Goal: Task Accomplishment & Management: Complete application form

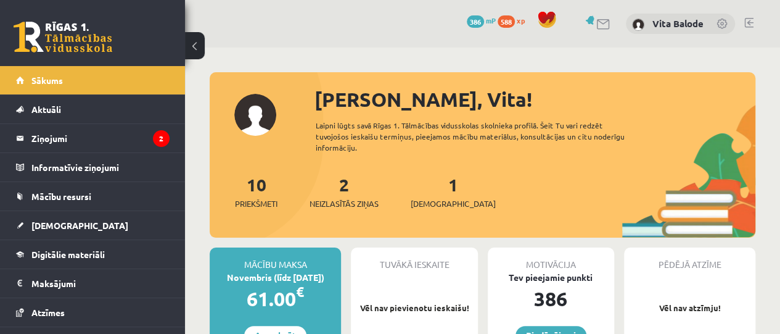
click at [433, 194] on div "1 Ieskaites" at bounding box center [453, 190] width 85 height 38
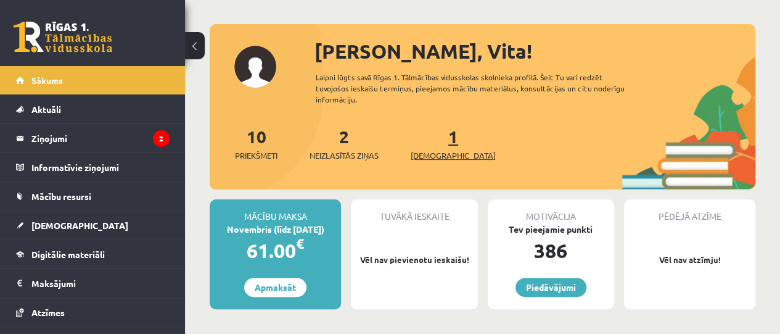
scroll to position [49, 0]
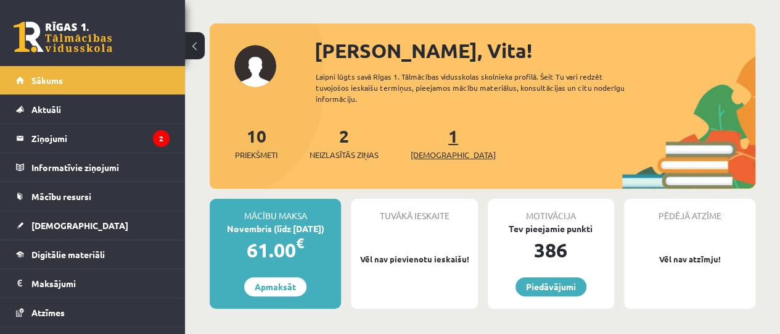
click at [433, 152] on span "[DEMOGRAPHIC_DATA]" at bounding box center [453, 155] width 85 height 12
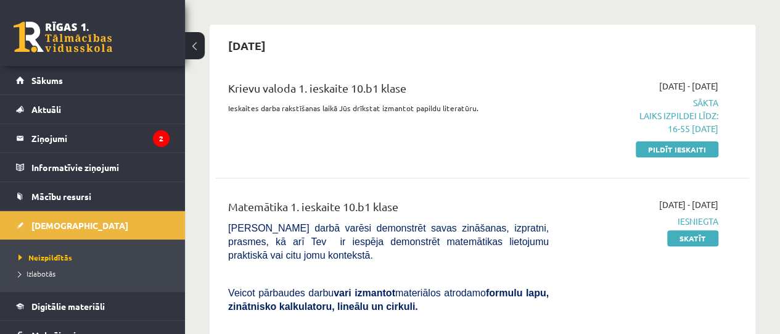
scroll to position [94, 0]
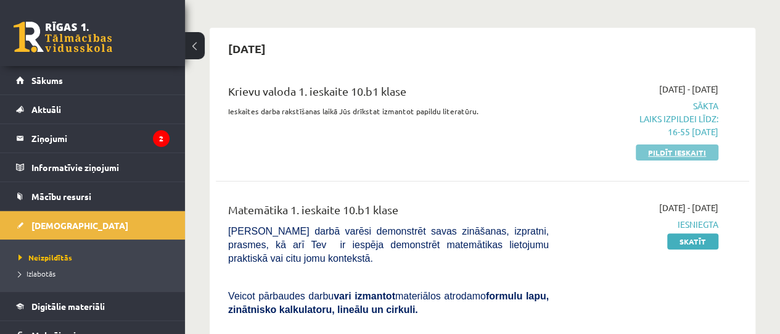
click at [655, 152] on link "Pildīt ieskaiti" at bounding box center [677, 152] width 83 height 16
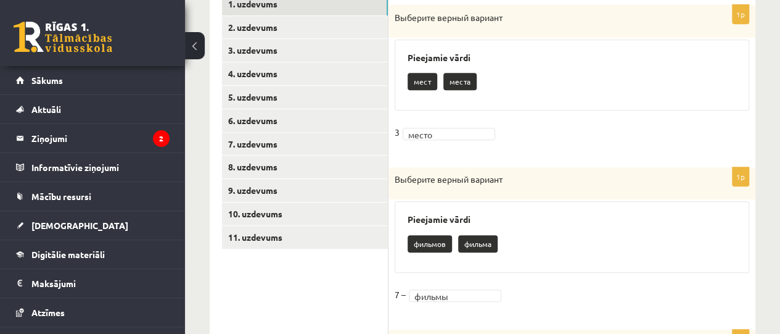
scroll to position [272, 0]
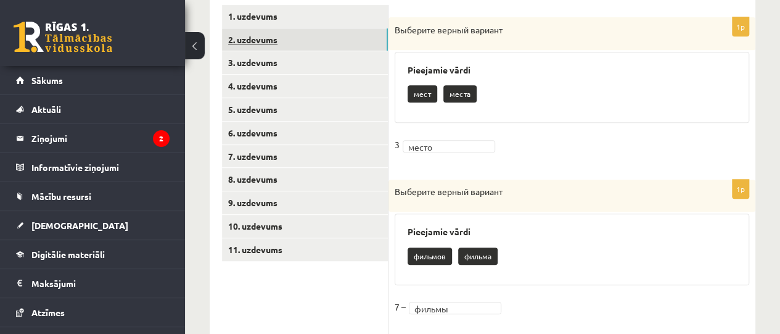
click at [261, 39] on link "2. uzdevums" at bounding box center [305, 39] width 166 height 23
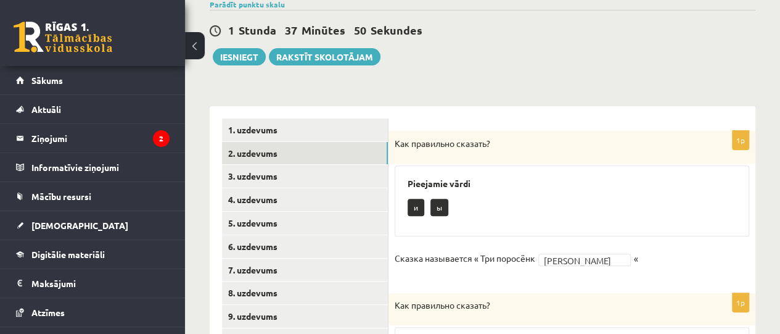
scroll to position [163, 0]
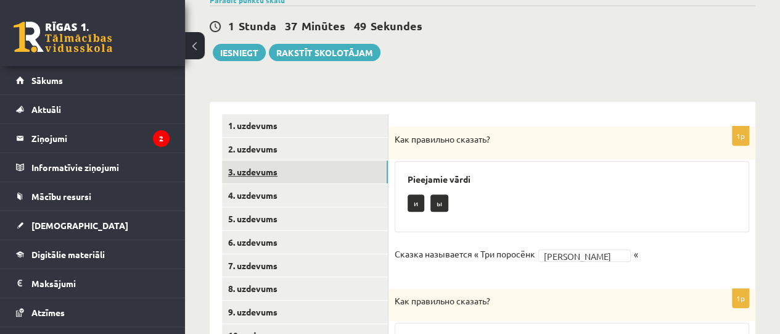
click at [256, 171] on link "3. uzdevums" at bounding box center [305, 171] width 166 height 23
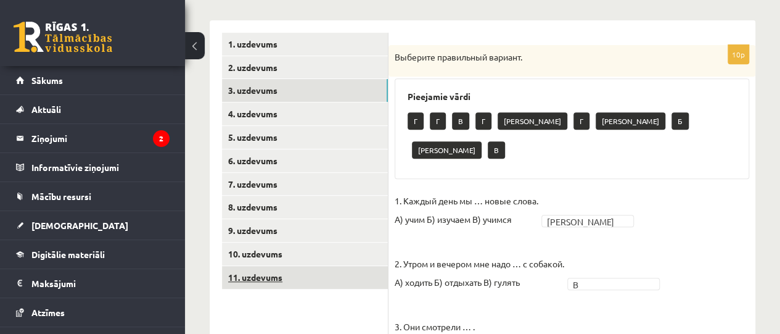
scroll to position [244, 0]
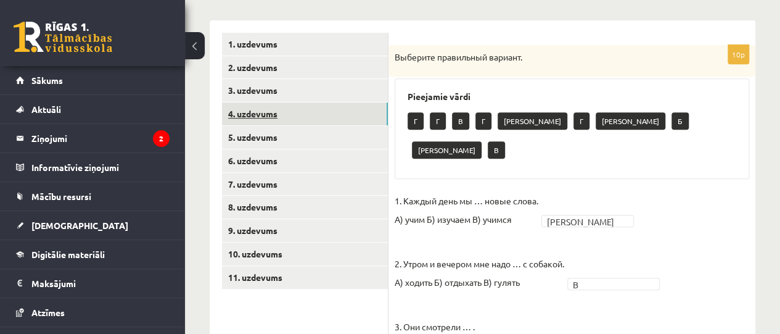
click at [244, 109] on link "4. uzdevums" at bounding box center [305, 113] width 166 height 23
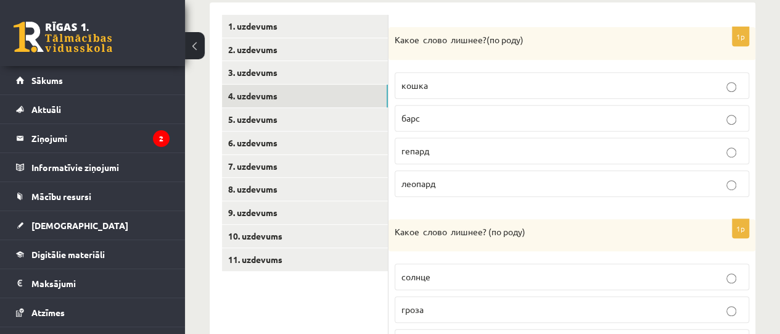
scroll to position [264, 0]
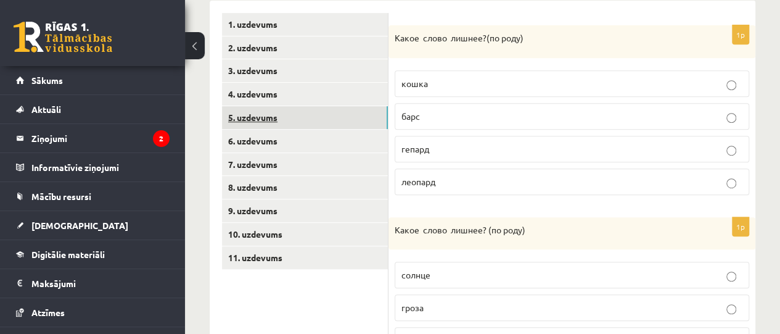
click at [269, 117] on link "5. uzdevums" at bounding box center [305, 117] width 166 height 23
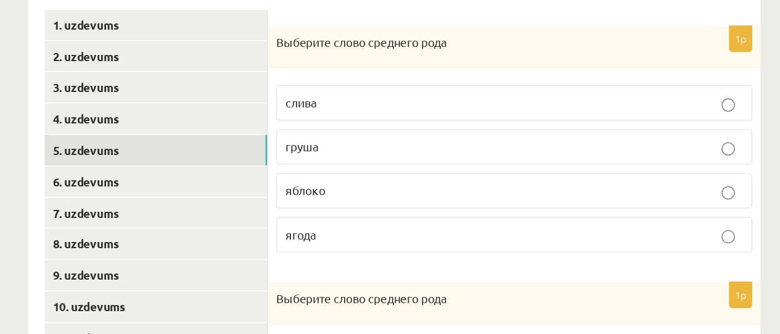
scroll to position [186, 0]
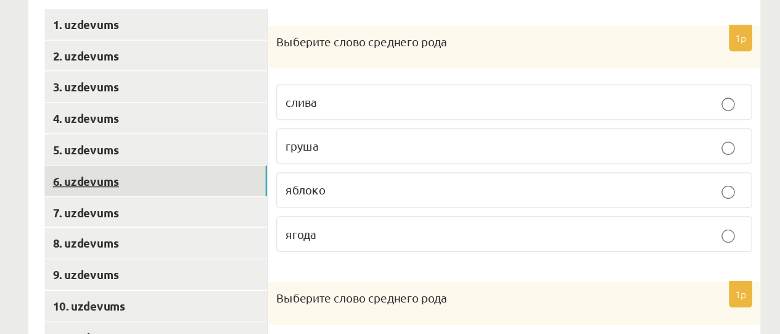
click at [244, 220] on link "6. uzdevums" at bounding box center [305, 219] width 166 height 23
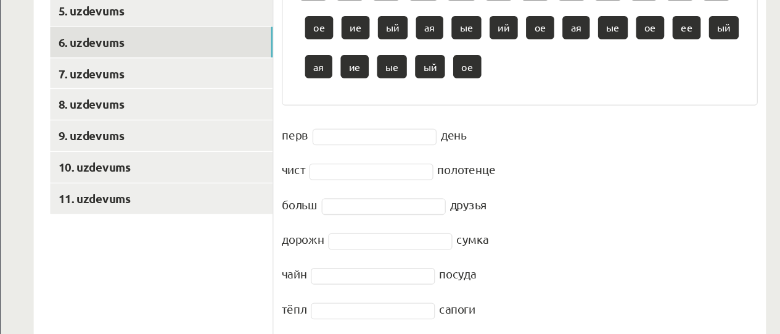
scroll to position [289, 0]
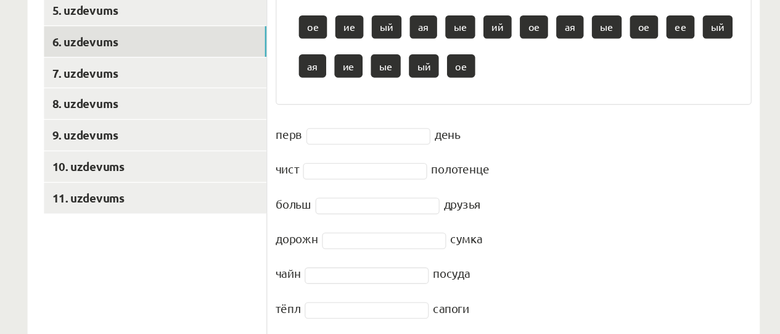
click at [504, 136] on p "ый" at bounding box center [505, 133] width 22 height 17
drag, startPoint x: 501, startPoint y: 136, endPoint x: 421, endPoint y: 184, distance: 92.9
click at [421, 184] on div "15p Выберите нужное окончание : -ЫЙ -ИЙ -АЯ -ОЕ -ЕЕ -ЫЕ, -ИЕ Pieejamie vārdi ий…" at bounding box center [571, 285] width 367 height 570
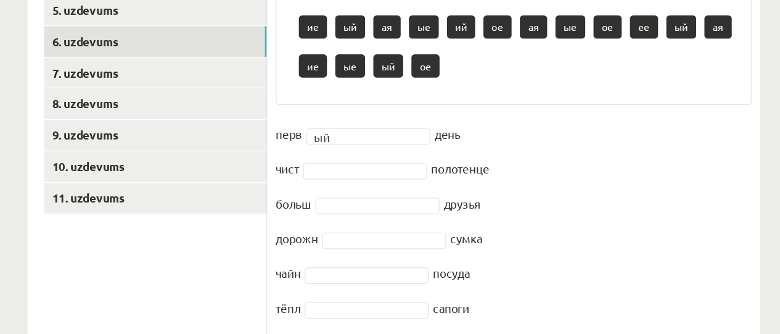
click at [557, 105] on p "ое" at bounding box center [559, 104] width 21 height 17
drag, startPoint x: 557, startPoint y: 104, endPoint x: 562, endPoint y: 114, distance: 11.3
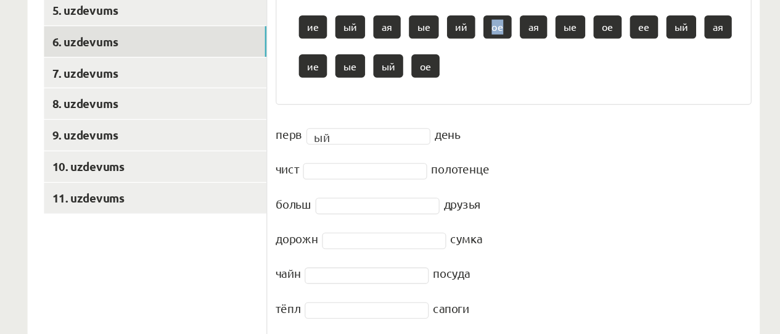
click at [562, 114] on div "ий ий ий ые ие ие ие ее ая ее ое ое ие ый ая ые ий ое ая ые ое ее ый ая ие ые ы…" at bounding box center [572, 106] width 329 height 87
click at [560, 110] on p "ое" at bounding box center [559, 104] width 21 height 17
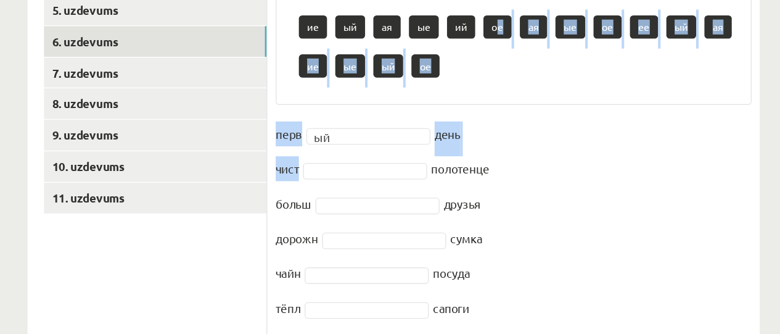
drag, startPoint x: 560, startPoint y: 105, endPoint x: 423, endPoint y: 214, distance: 175.5
click at [423, 214] on div "15p Выберите нужное окончание : -ЫЙ -ИЙ -АЯ -ОЕ -ЕЕ -ЫЕ, -ИЕ Pieejamie vārdi ий…" at bounding box center [571, 285] width 367 height 570
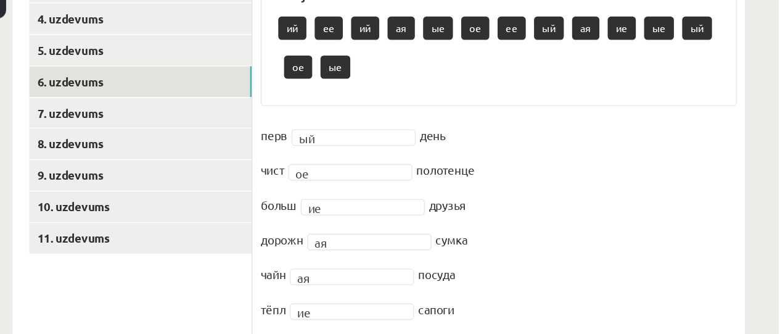
scroll to position [298, 0]
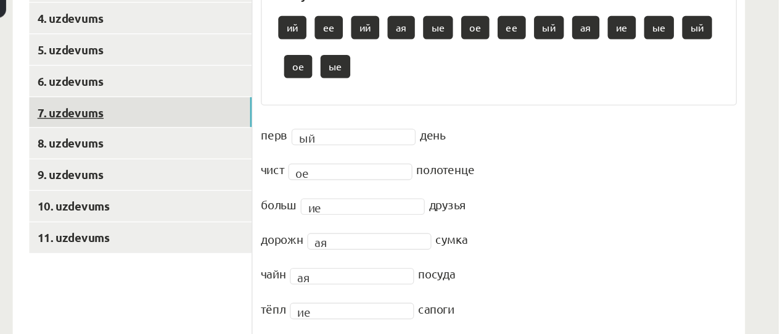
click at [267, 129] on link "7. uzdevums" at bounding box center [305, 129] width 166 height 23
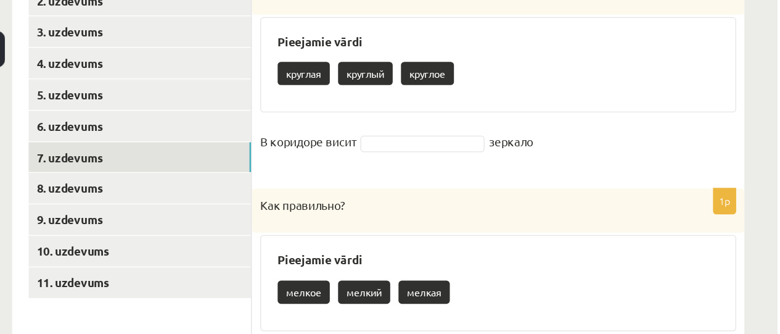
scroll to position [301, 0]
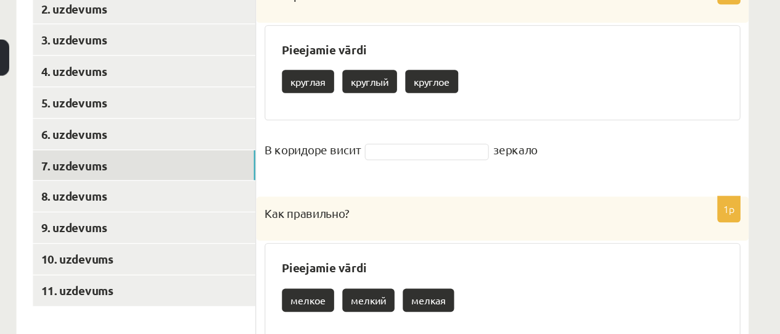
click at [517, 67] on p "круглое" at bounding box center [518, 63] width 39 height 17
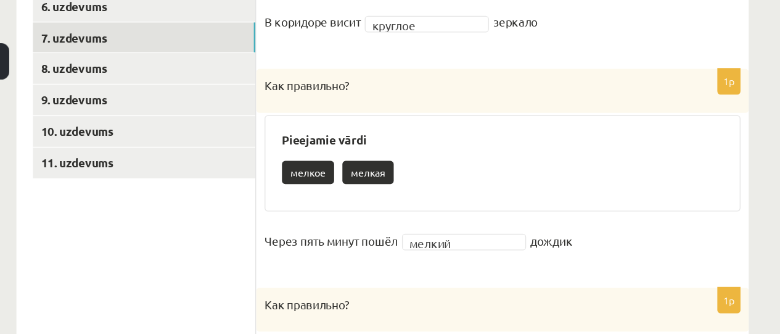
scroll to position [400, 0]
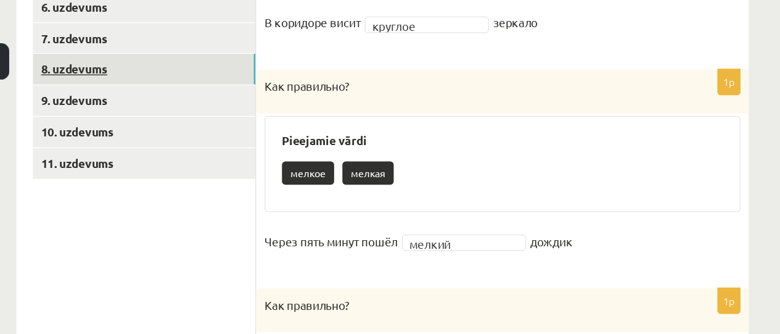
click at [255, 51] on link "8. uzdevums" at bounding box center [305, 51] width 166 height 23
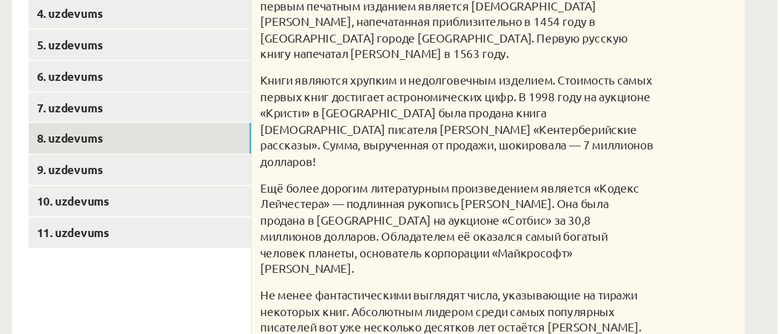
scroll to position [268, 0]
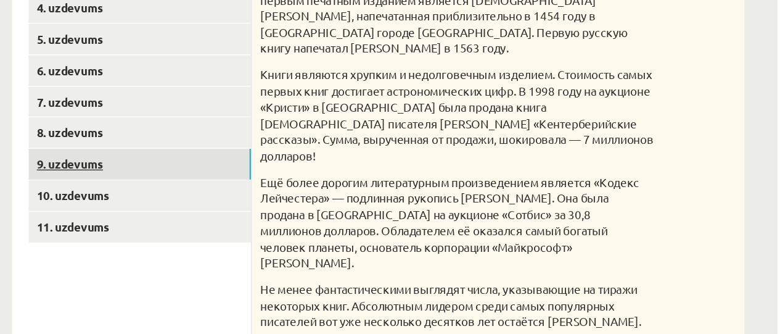
click at [252, 206] on link "9. uzdevums" at bounding box center [305, 206] width 166 height 23
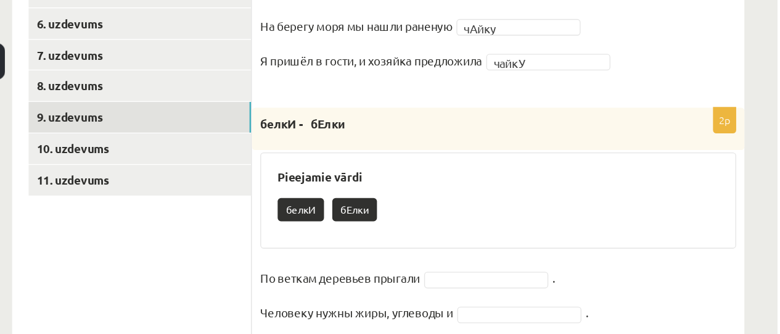
scroll to position [353, 0]
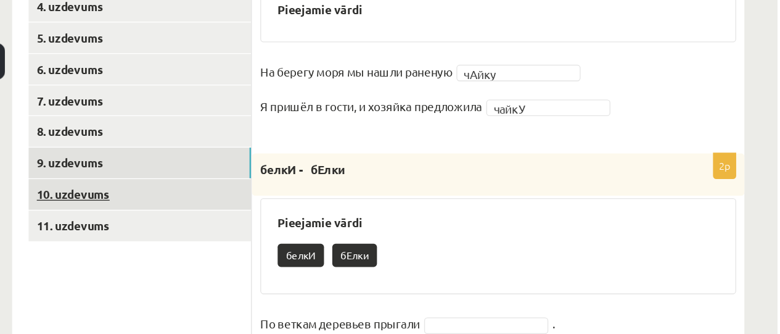
click at [245, 145] on link "10. uzdevums" at bounding box center [305, 144] width 166 height 23
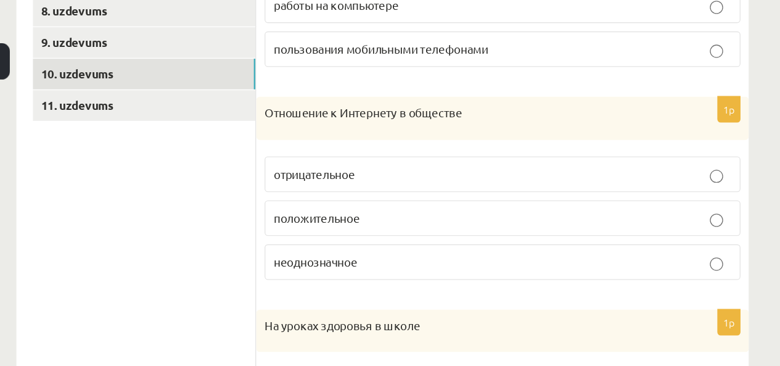
scroll to position [433, 0]
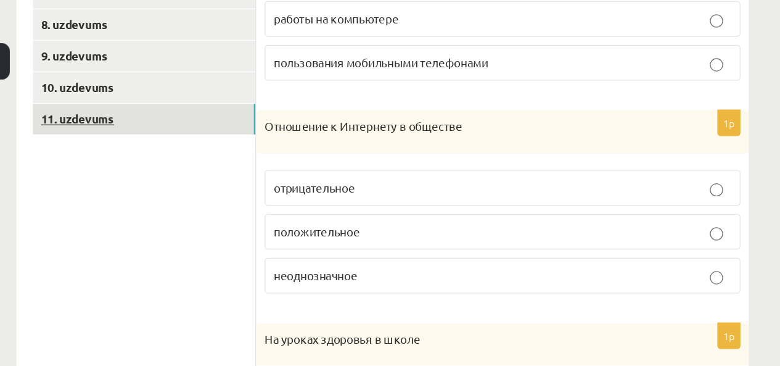
click at [248, 90] on link "11. uzdevums" at bounding box center [305, 88] width 166 height 23
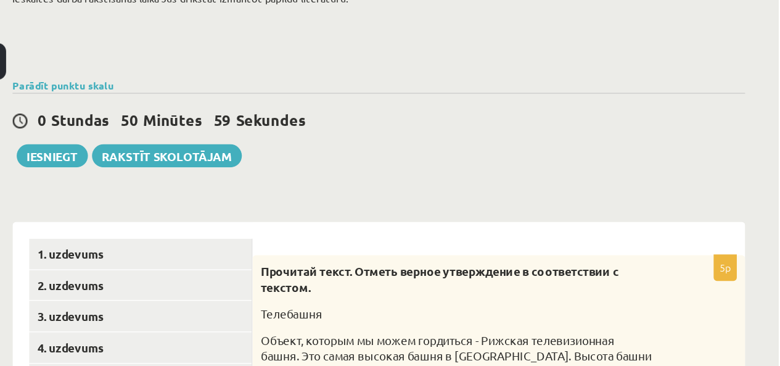
scroll to position [94, 0]
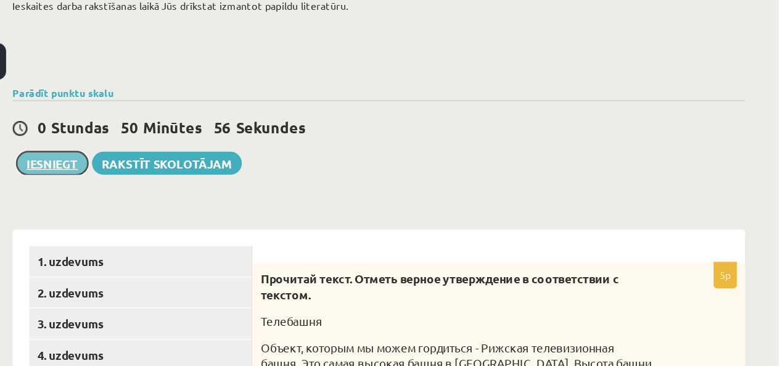
click at [236, 121] on button "Iesniegt" at bounding box center [239, 121] width 53 height 17
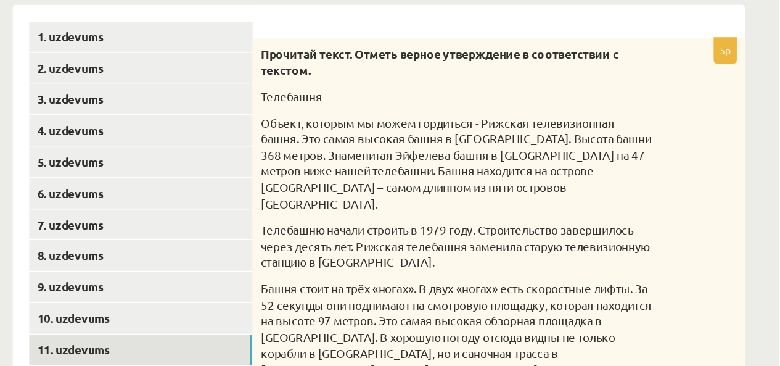
scroll to position [169, 0]
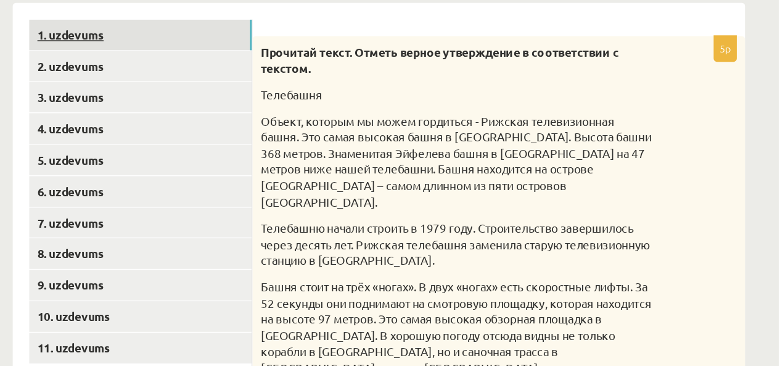
click at [256, 118] on link "1. uzdevums" at bounding box center [305, 119] width 166 height 23
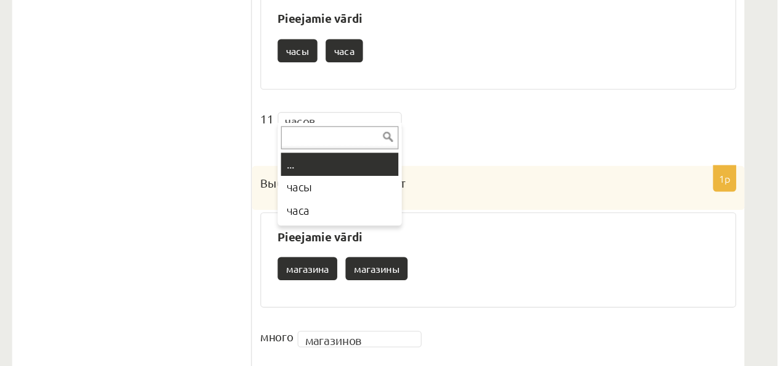
scroll to position [1223, 0]
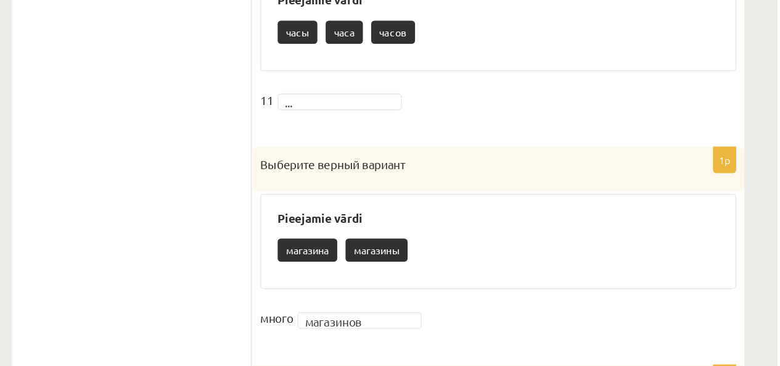
click at [492, 113] on \} "часов" at bounding box center [493, 117] width 33 height 17
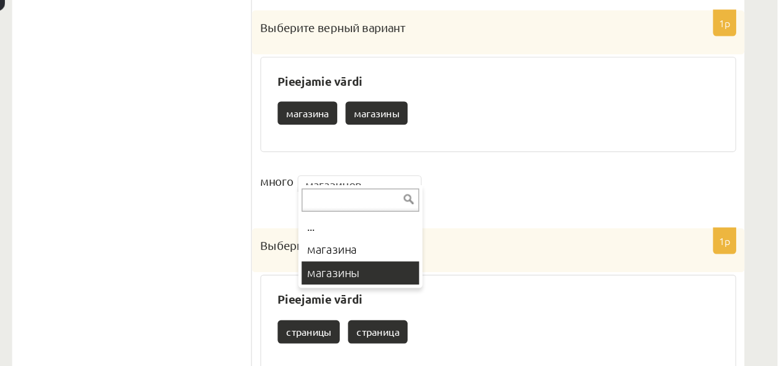
scroll to position [1367, 0]
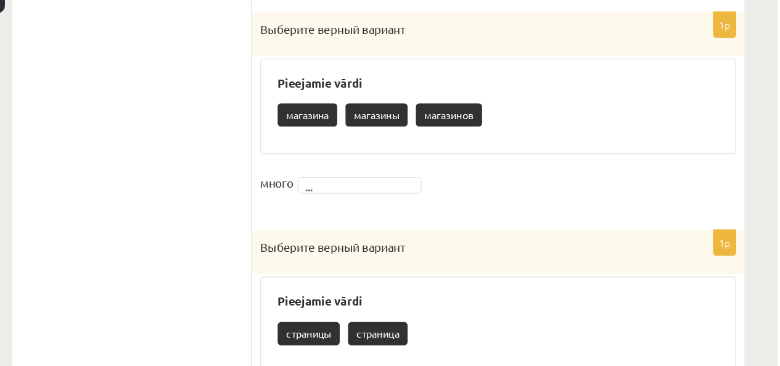
click at [545, 131] on \} "магазинов" at bounding box center [534, 134] width 49 height 17
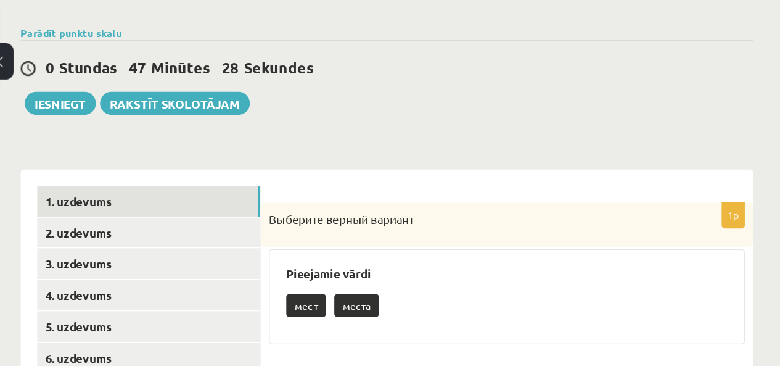
scroll to position [138, 0]
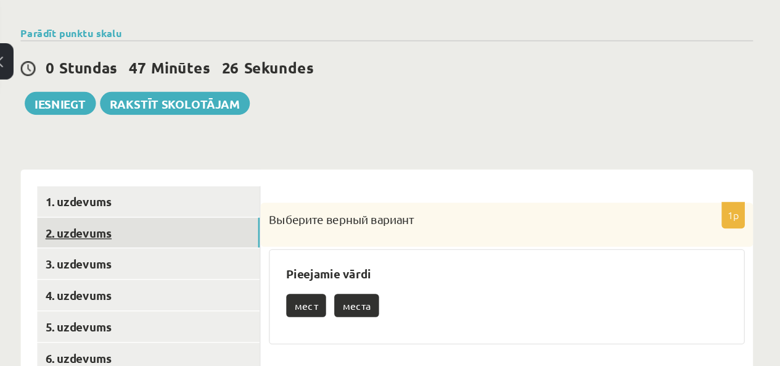
click at [276, 174] on link "2. uzdevums" at bounding box center [305, 173] width 166 height 23
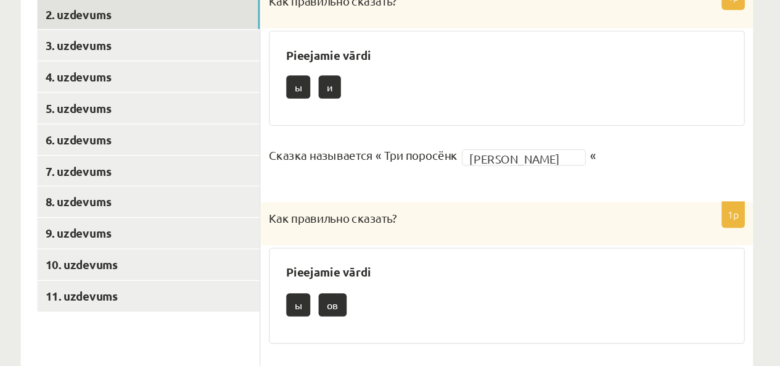
scroll to position [208, 0]
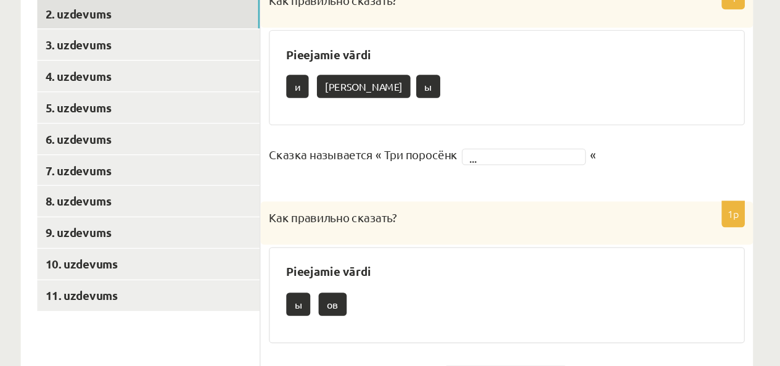
click at [438, 161] on \} "а" at bounding box center [465, 157] width 70 height 17
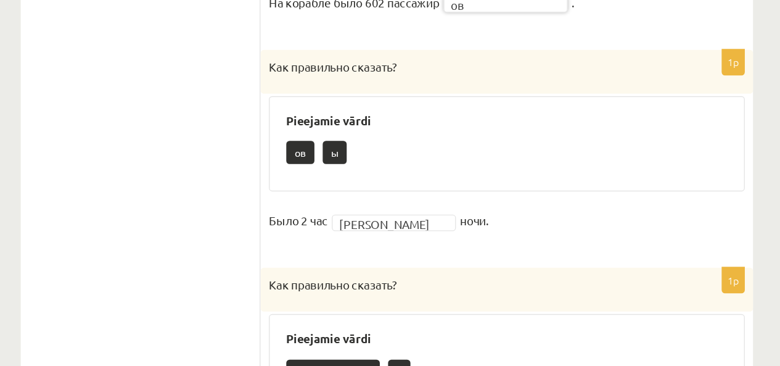
scroll to position [498, 0]
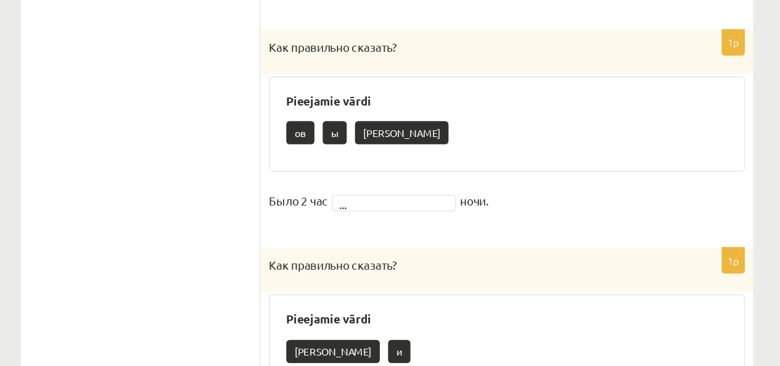
click at [467, 189] on \} "а" at bounding box center [494, 191] width 70 height 17
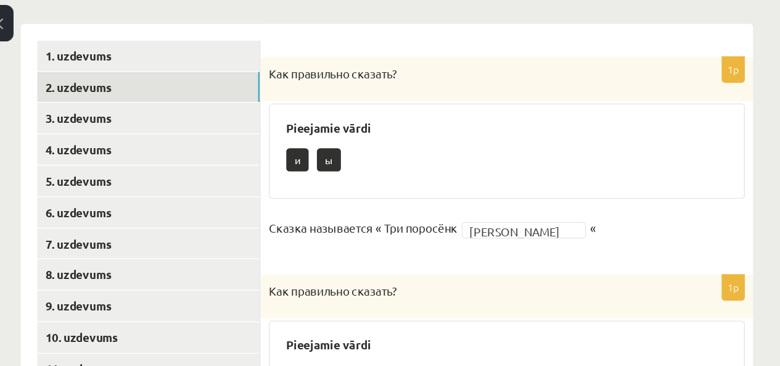
scroll to position [218, 0]
click at [261, 96] on link "2. uzdevums" at bounding box center [305, 93] width 166 height 23
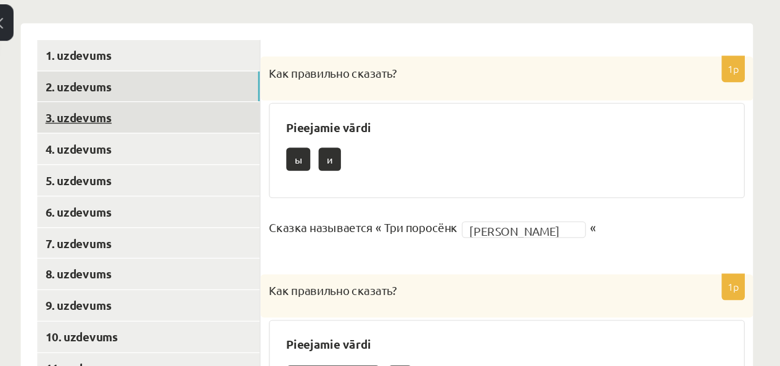
click at [260, 120] on link "3. uzdevums" at bounding box center [305, 116] width 166 height 23
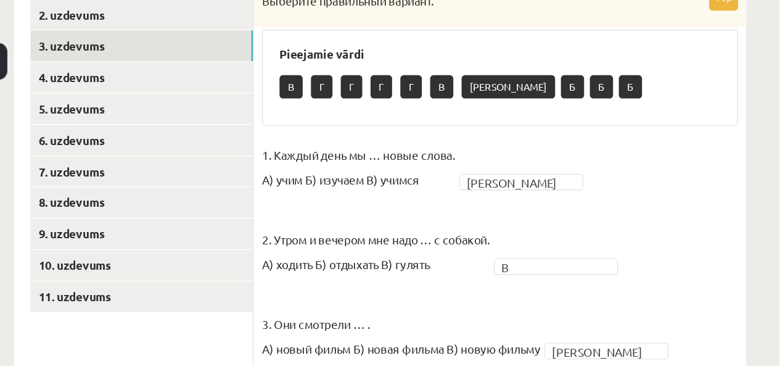
scroll to position [288, 0]
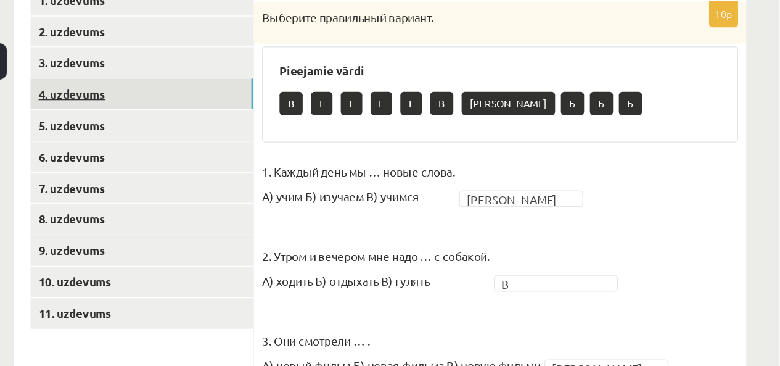
click at [268, 68] on link "4. uzdevums" at bounding box center [305, 70] width 166 height 23
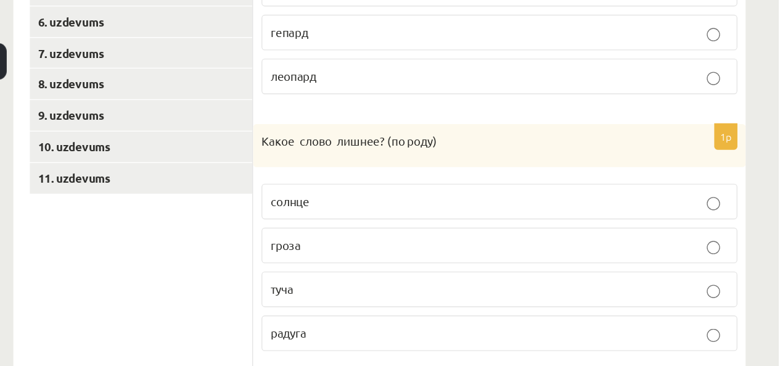
scroll to position [388, 0]
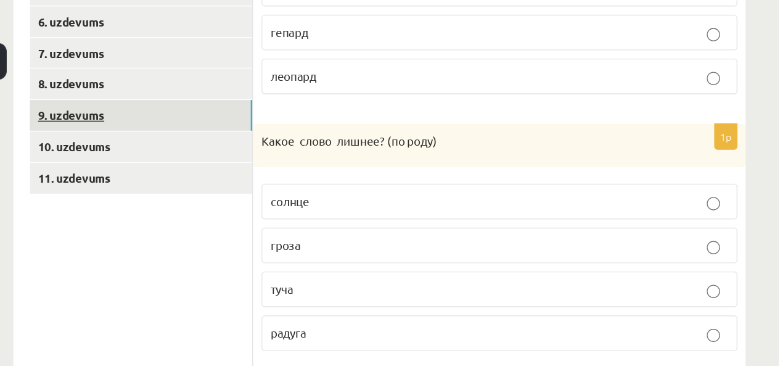
click at [276, 84] on link "9. uzdevums" at bounding box center [305, 86] width 166 height 23
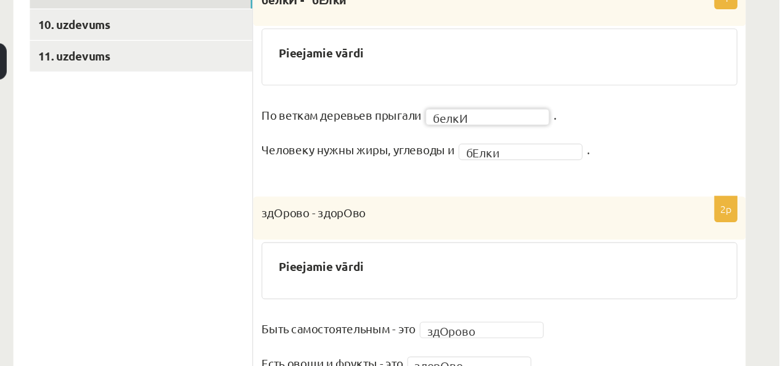
scroll to position [476, 0]
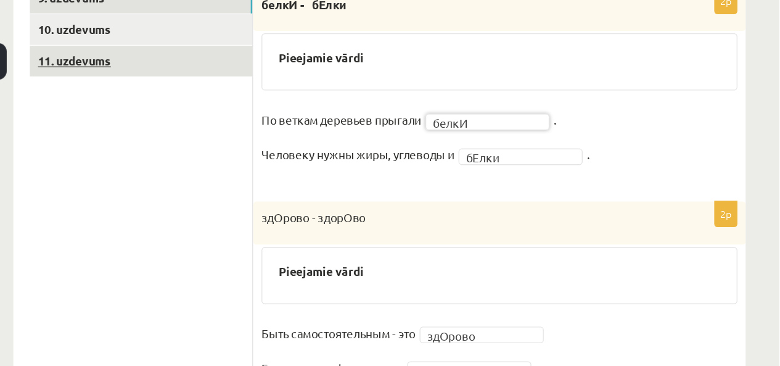
click at [256, 43] on link "11. uzdevums" at bounding box center [305, 45] width 166 height 23
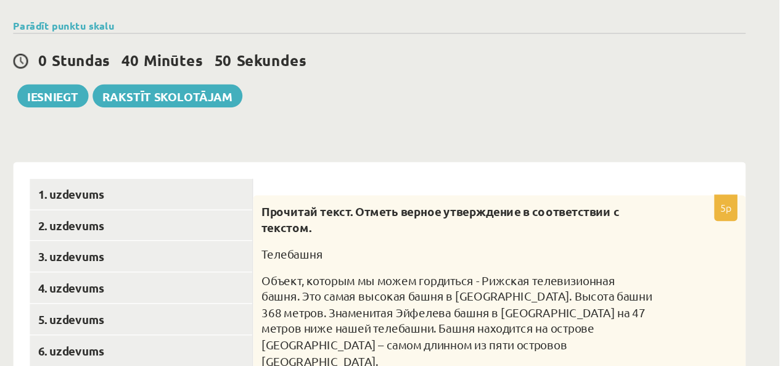
scroll to position [51, 0]
click at [245, 163] on button "Iesniegt" at bounding box center [239, 164] width 53 height 17
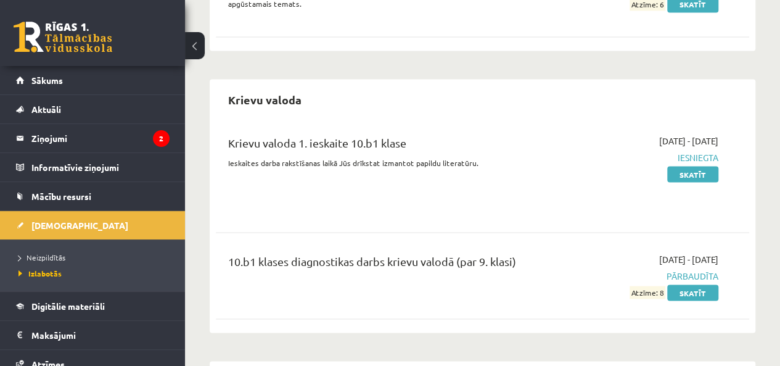
scroll to position [1056, 0]
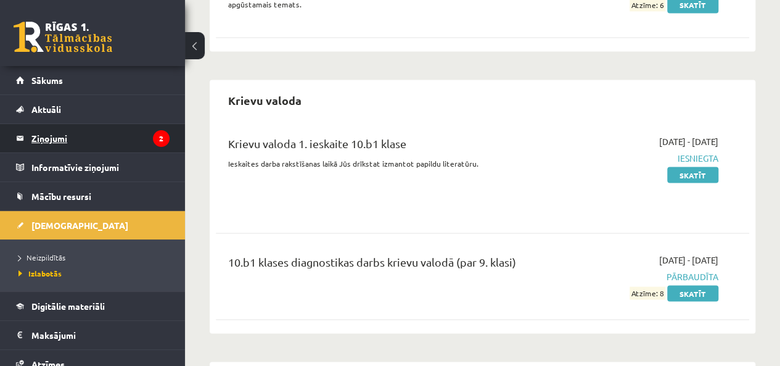
click at [52, 140] on legend "Ziņojumi 2" at bounding box center [100, 138] width 138 height 28
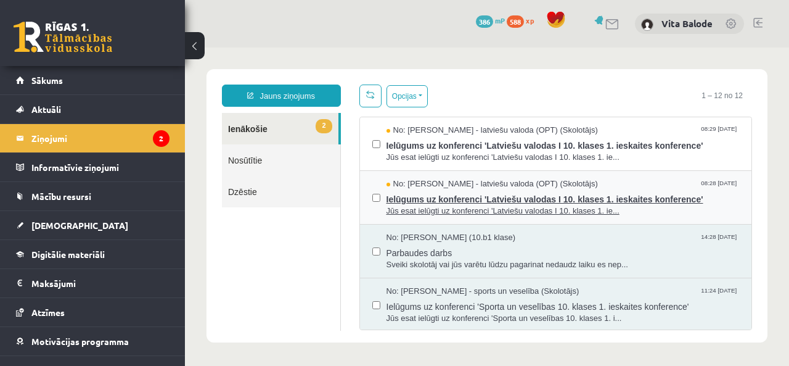
click at [436, 194] on span "Ielūgums uz konferenci 'Latviešu valodas I 10. klases 1. ieskaites konference'" at bounding box center [563, 197] width 353 height 15
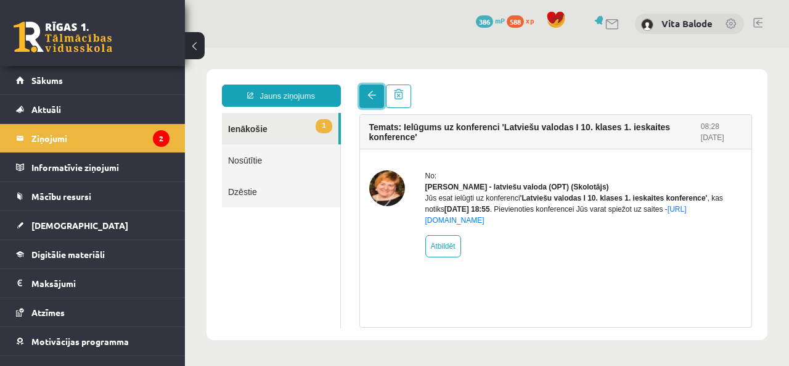
click at [369, 96] on span at bounding box center [371, 95] width 9 height 9
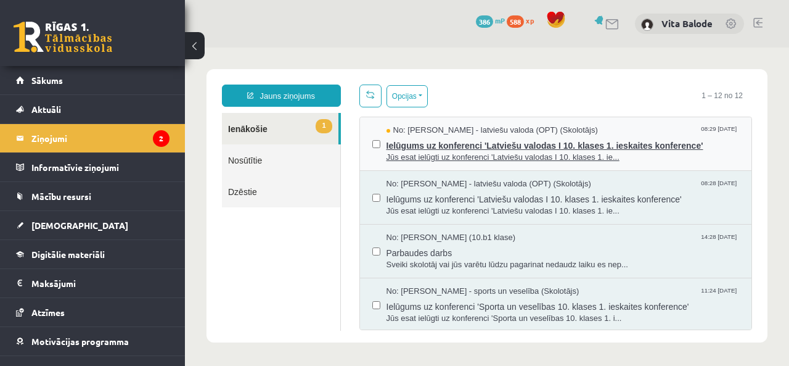
click at [423, 148] on span "Ielūgums uz konferenci 'Latviešu valodas I 10. klases 1. ieskaites konference'" at bounding box center [563, 143] width 353 height 15
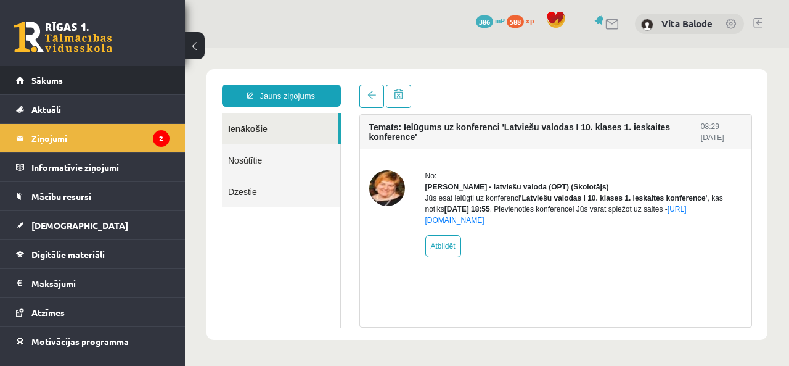
click at [53, 77] on span "Sākums" at bounding box center [46, 80] width 31 height 11
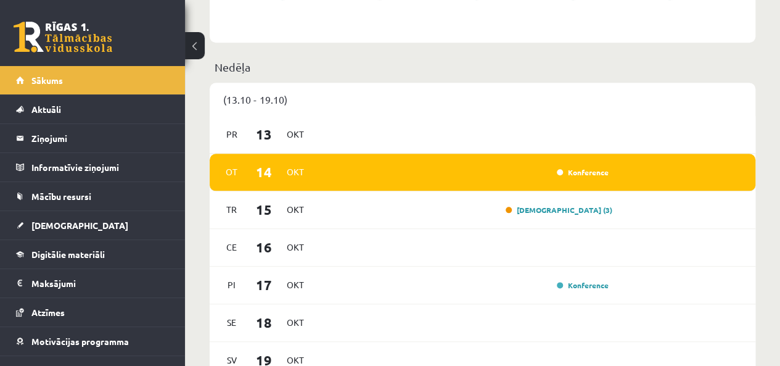
scroll to position [614, 0]
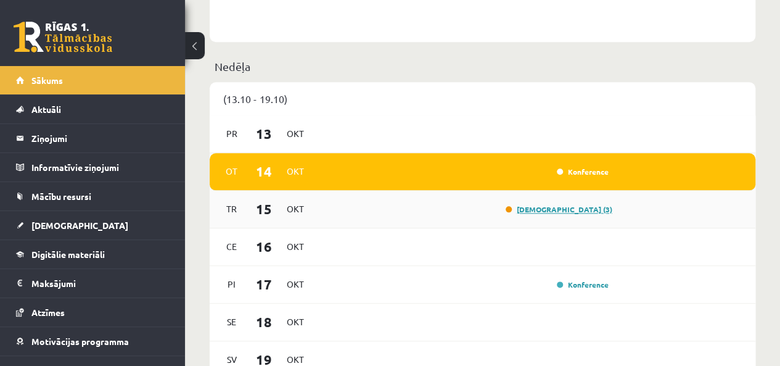
click at [567, 208] on link "[DEMOGRAPHIC_DATA] (3)" at bounding box center [559, 209] width 107 height 10
